Goal: Find contact information: Find contact information

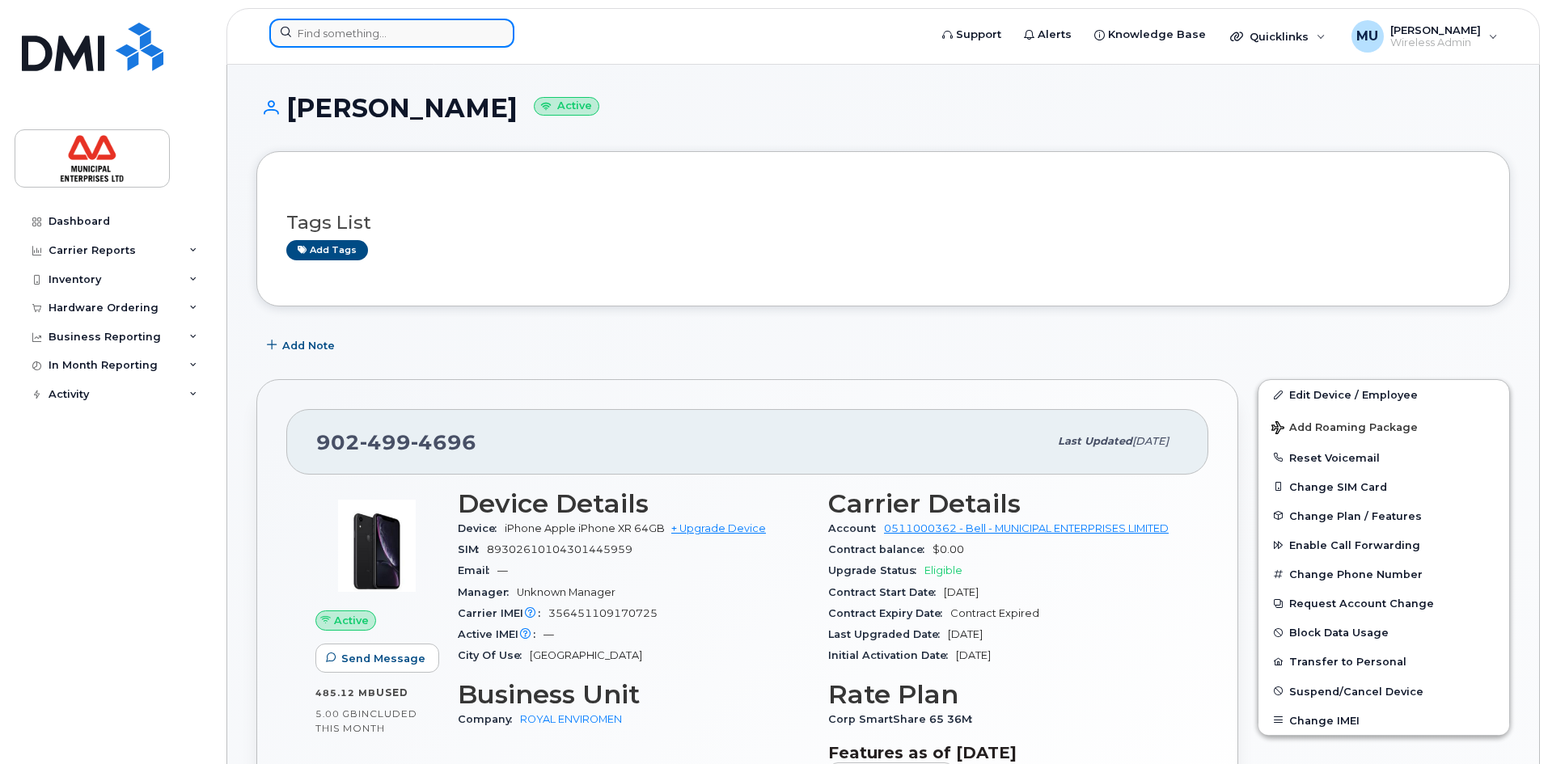
click at [362, 39] on input at bounding box center [391, 33] width 245 height 29
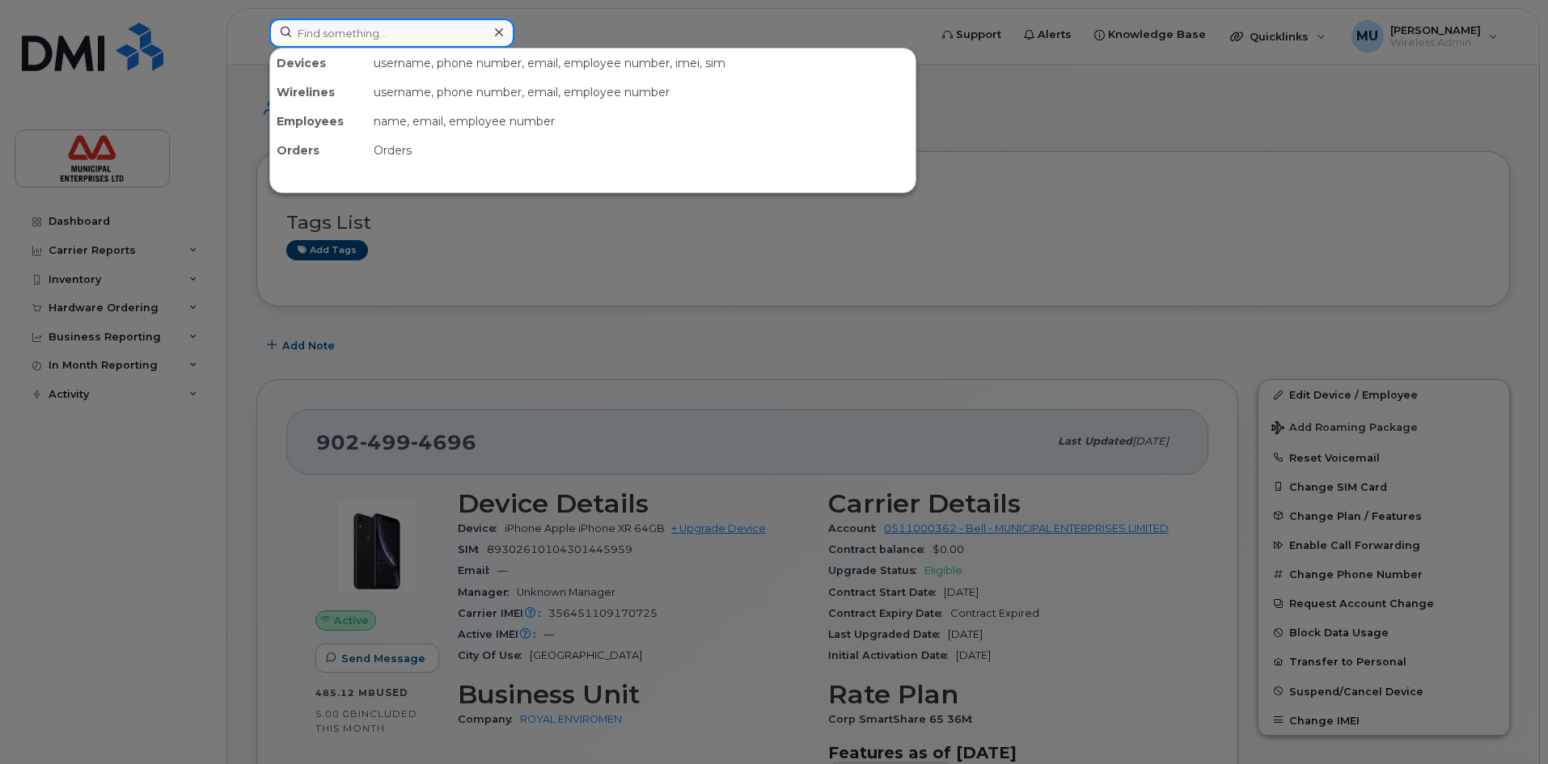
paste input "[PERSON_NAME]"
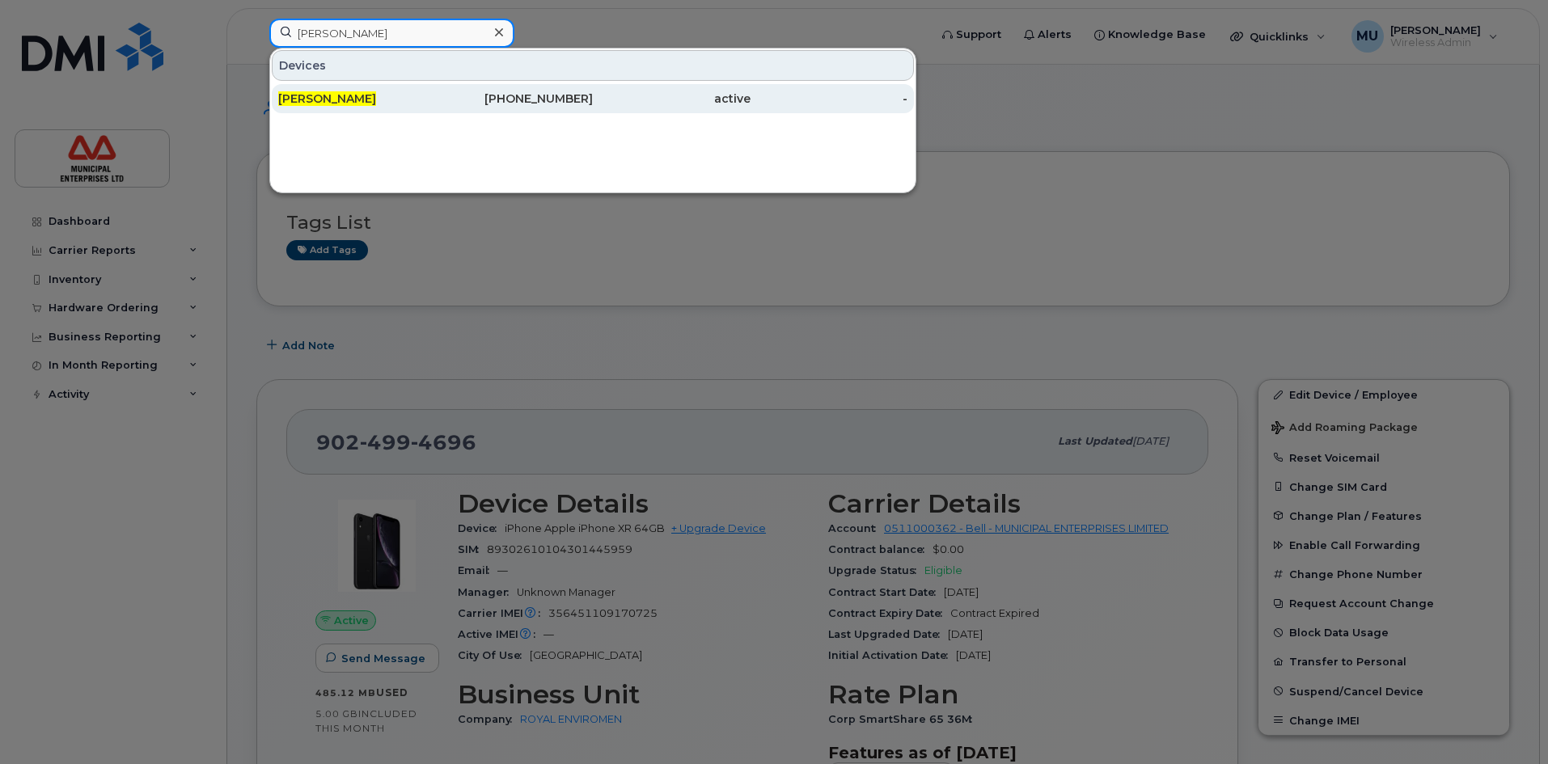
type input "[PERSON_NAME]"
click at [319, 95] on span "[PERSON_NAME]" at bounding box center [327, 98] width 98 height 15
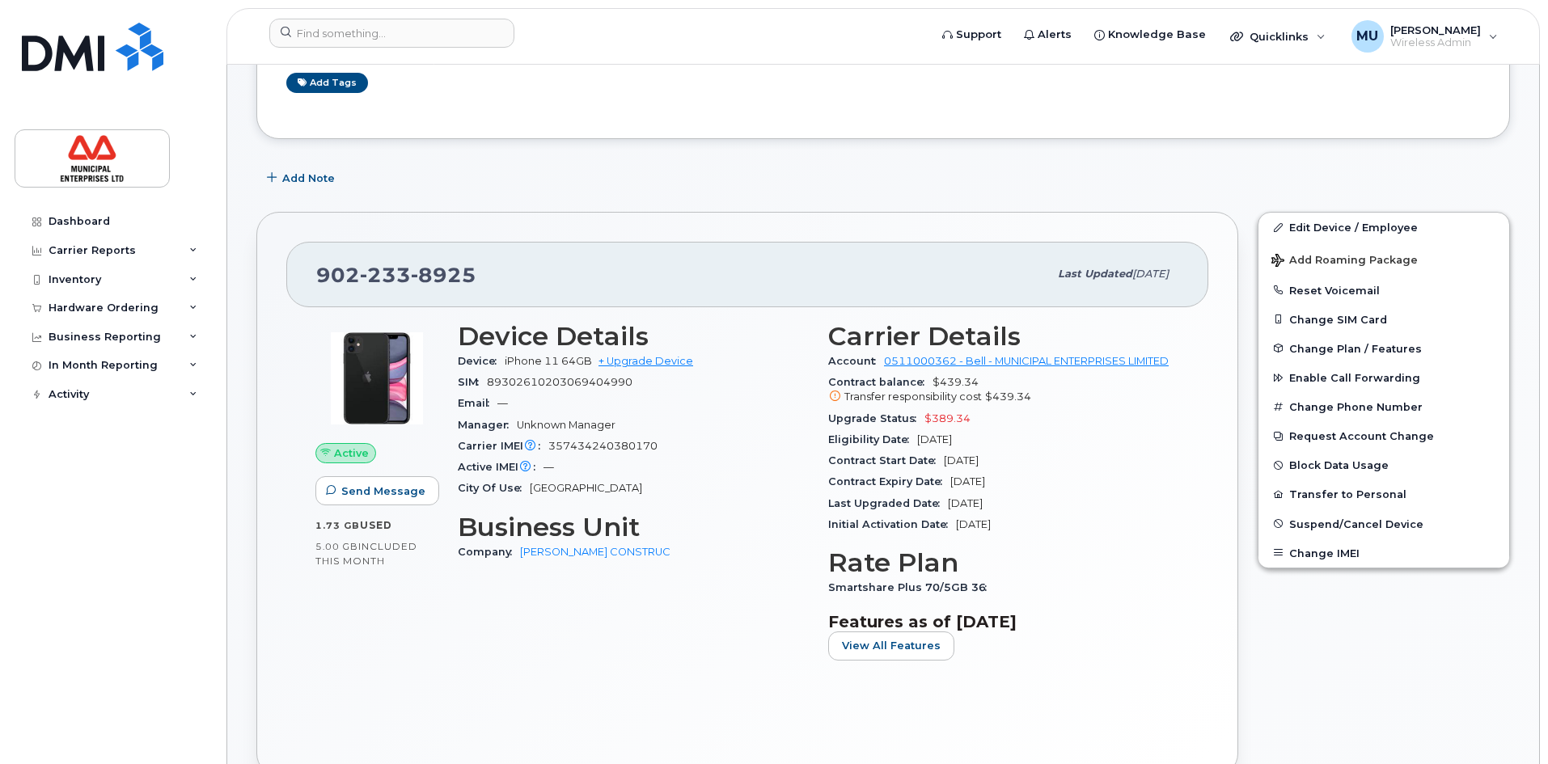
scroll to position [162, 0]
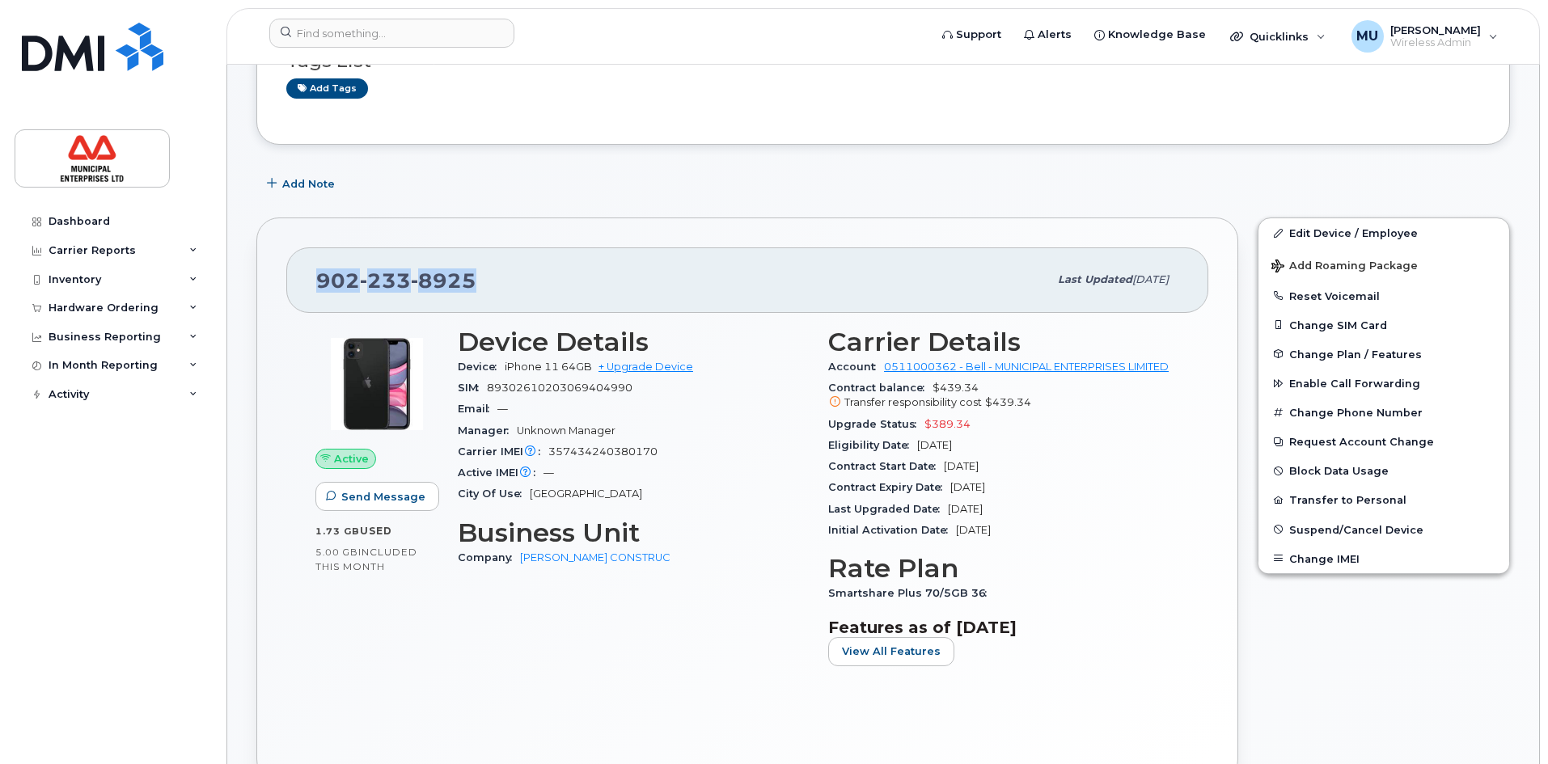
drag, startPoint x: 505, startPoint y: 279, endPoint x: 292, endPoint y: 281, distance: 212.8
click at [292, 281] on div "[PHONE_NUMBER] Last updated [DATE]" at bounding box center [747, 280] width 922 height 65
copy span "[PHONE_NUMBER]"
click at [505, 287] on div "[PHONE_NUMBER]" at bounding box center [682, 280] width 732 height 34
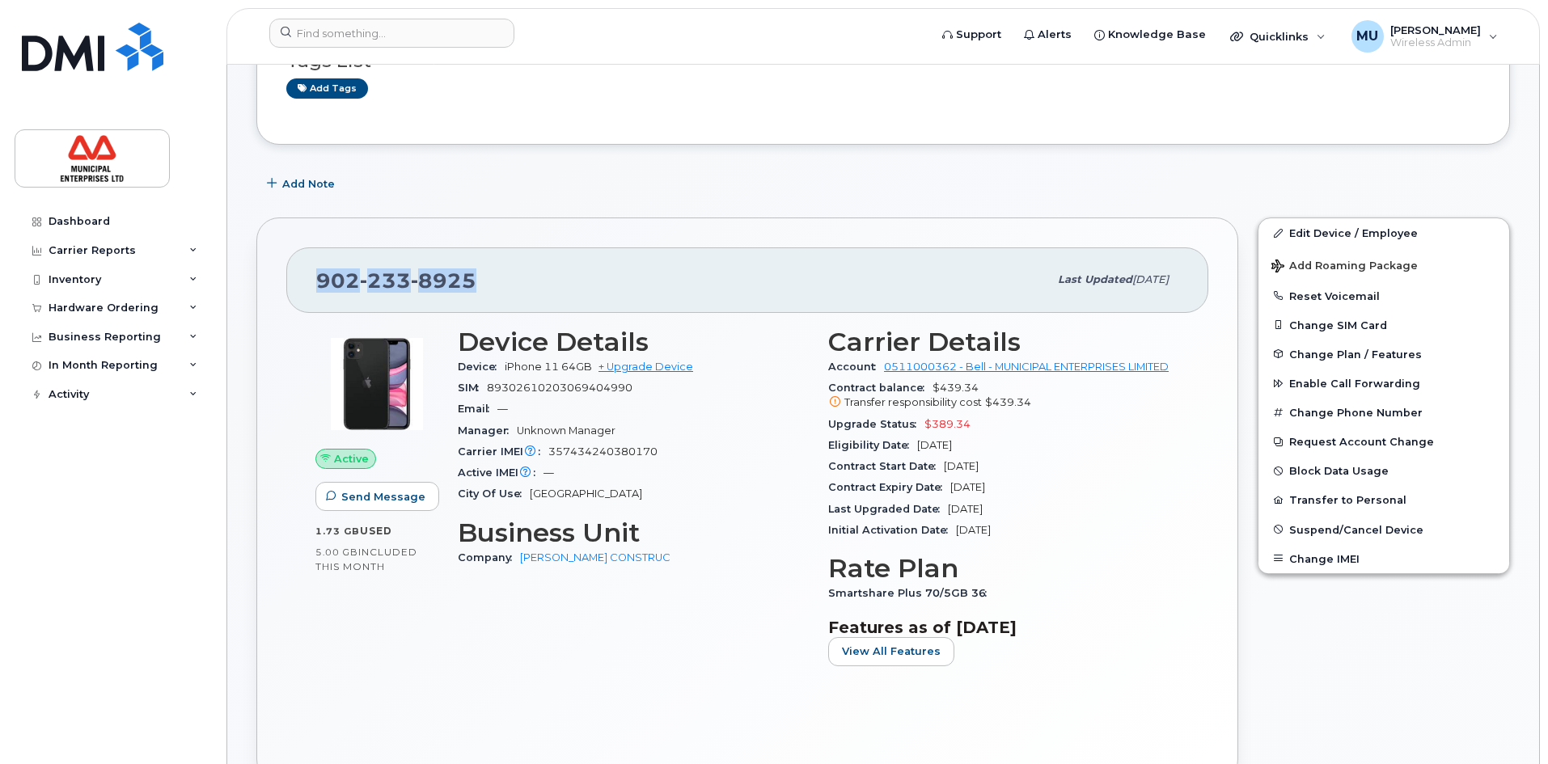
click at [453, 277] on span "8925" at bounding box center [444, 281] width 66 height 24
drag, startPoint x: 472, startPoint y: 283, endPoint x: 260, endPoint y: 280, distance: 212.0
click at [260, 280] on div "[PHONE_NUMBER] Last updated [DATE] Active Send Message 1.73 GB  used 5.00 GB  i…" at bounding box center [747, 500] width 982 height 564
copy span "[PHONE_NUMBER]"
